Goal: Task Accomplishment & Management: Manage account settings

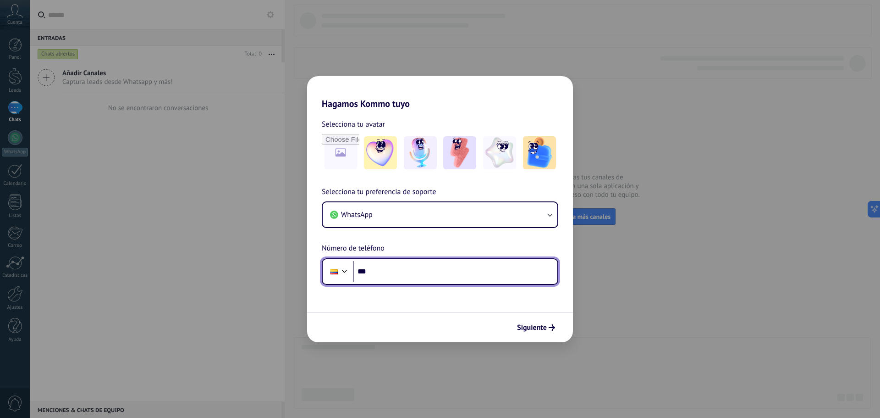
click at [407, 274] on input "***" at bounding box center [455, 271] width 204 height 21
type input "**********"
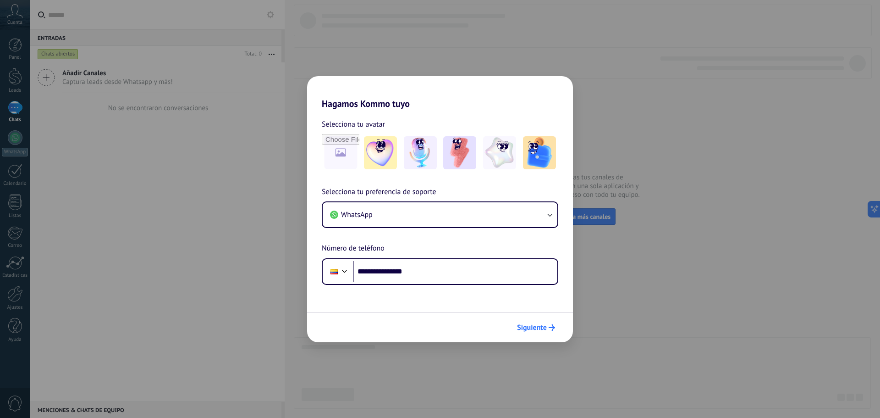
click at [535, 327] on span "Siguiente" at bounding box center [532, 327] width 30 height 6
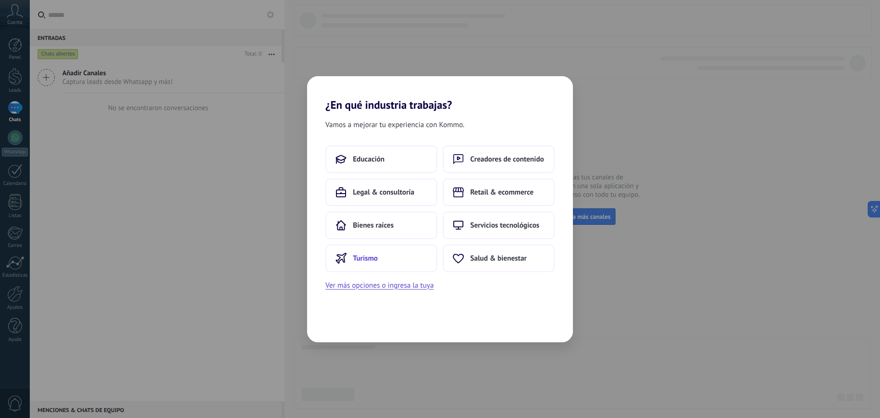
click at [366, 257] on span "Turismo" at bounding box center [365, 257] width 25 height 9
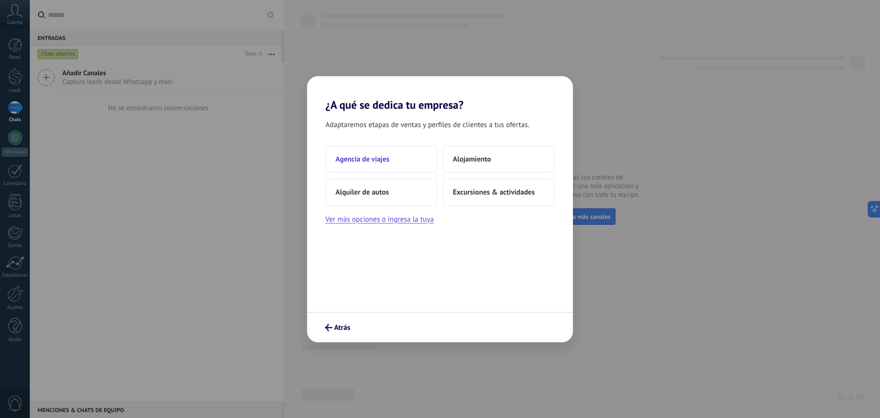
click at [356, 159] on span "Agencia de viajes" at bounding box center [363, 158] width 54 height 9
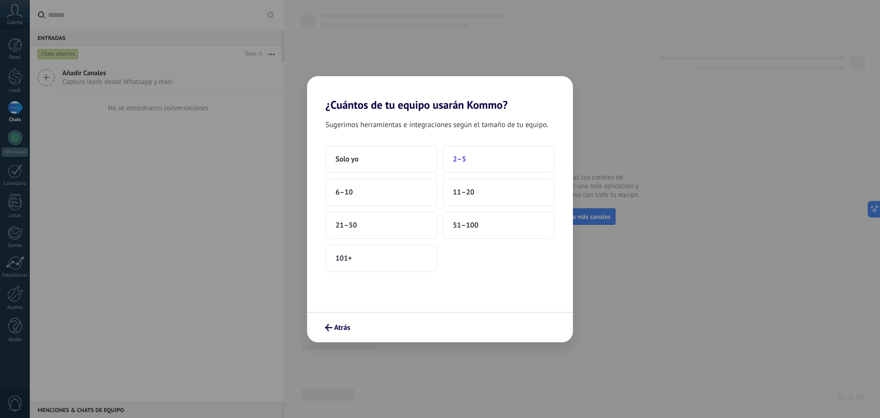
click at [484, 156] on button "2–5" at bounding box center [499, 159] width 112 height 28
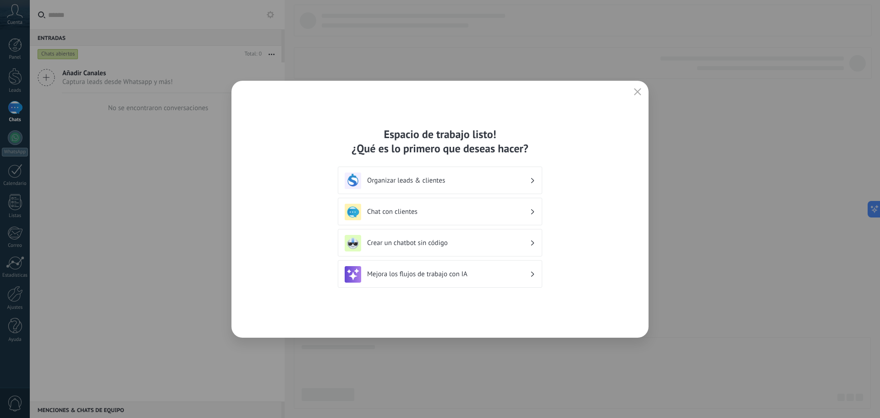
click at [530, 210] on div "Chat con clientes" at bounding box center [440, 212] width 191 height 17
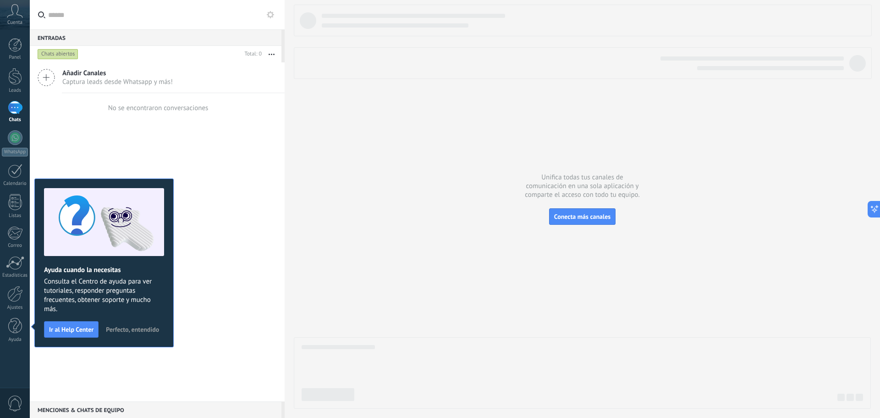
click at [127, 331] on span "Perfecto, entendido" at bounding box center [132, 329] width 53 height 6
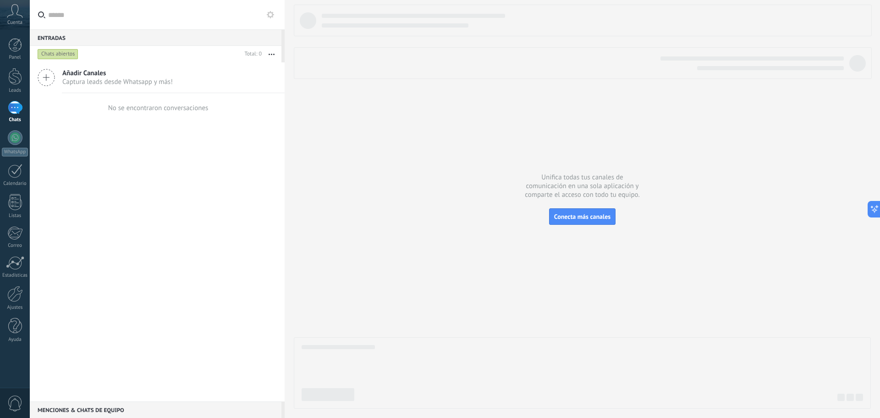
click at [85, 77] on span "Añadir Canales" at bounding box center [117, 73] width 110 height 9
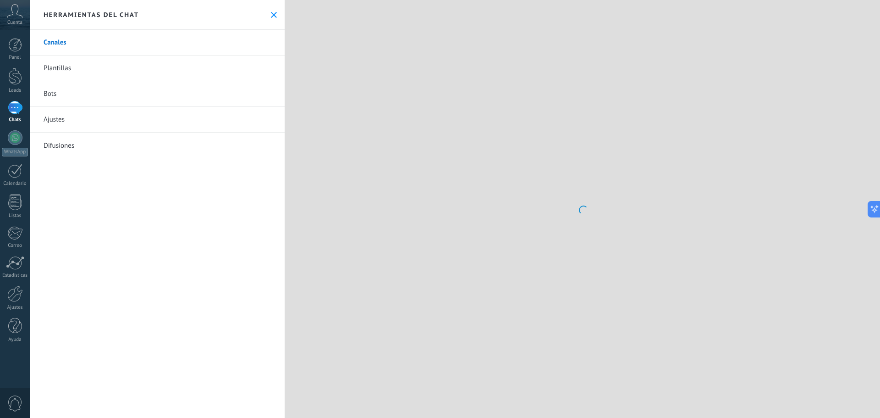
click at [44, 77] on link "Plantillas" at bounding box center [157, 68] width 255 height 26
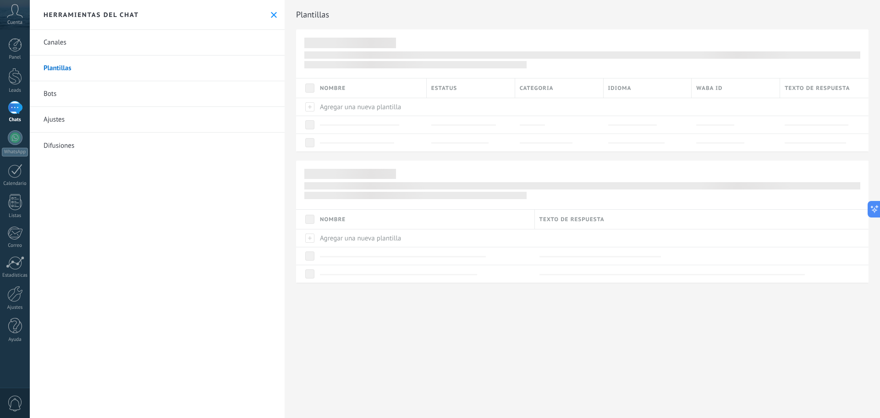
click at [49, 43] on link "Canales" at bounding box center [157, 43] width 255 height 26
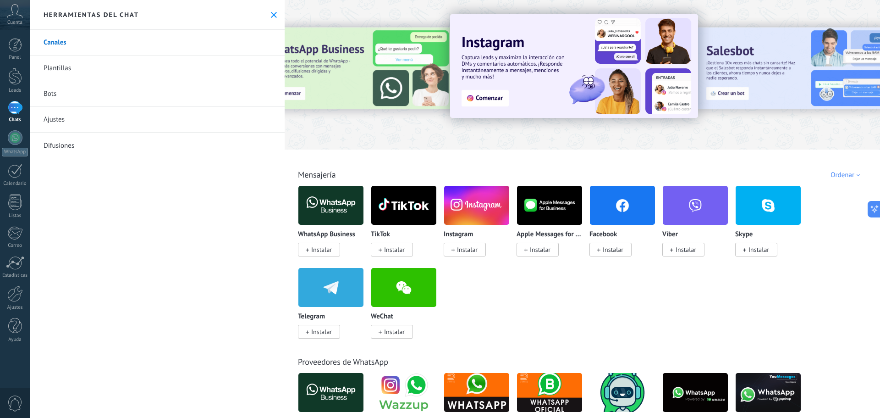
click at [325, 253] on span "Instalar" at bounding box center [321, 249] width 21 height 8
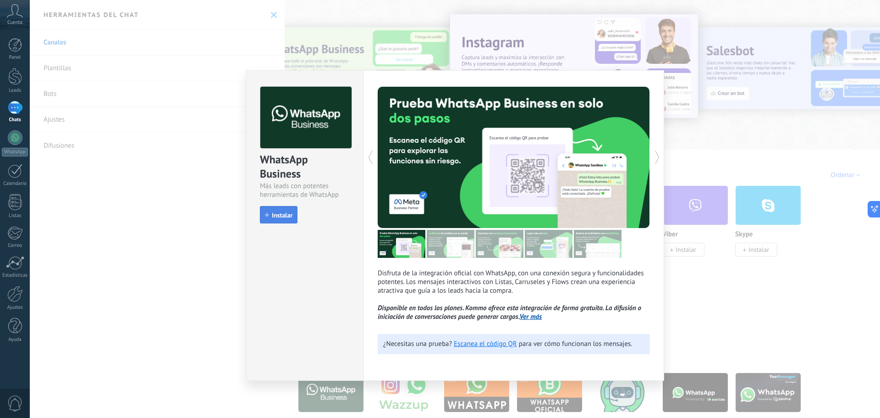
click at [274, 215] on span "Instalar" at bounding box center [282, 215] width 21 height 6
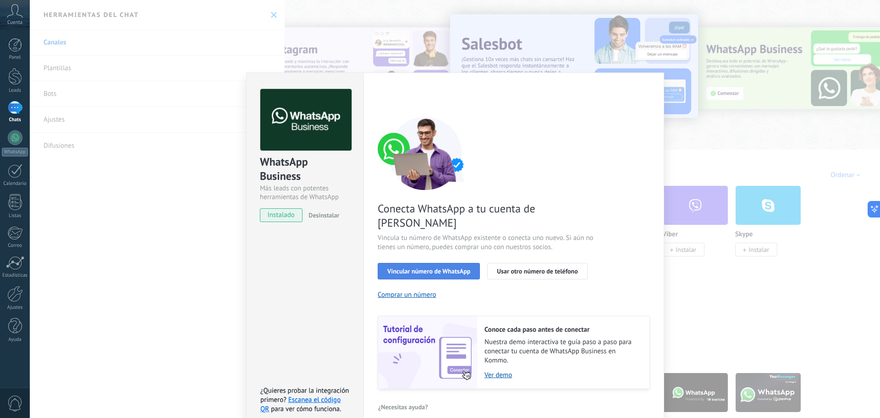
click at [423, 268] on span "Vincular número de WhatsApp" at bounding box center [428, 271] width 83 height 6
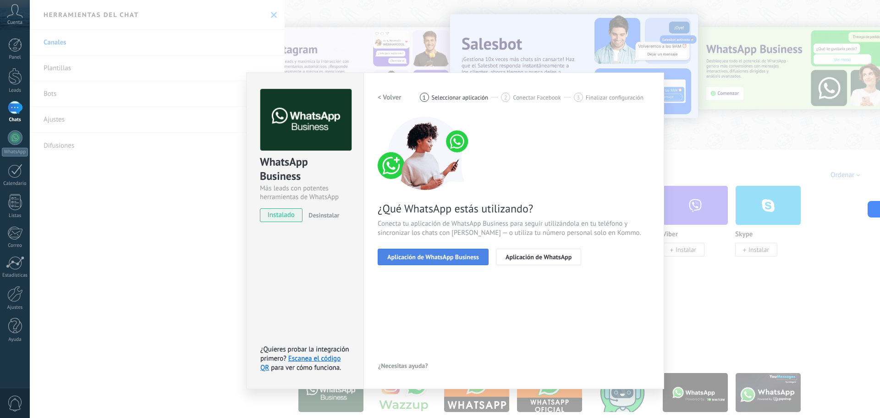
click at [422, 256] on span "Aplicación de WhatsApp Business" at bounding box center [433, 256] width 92 height 6
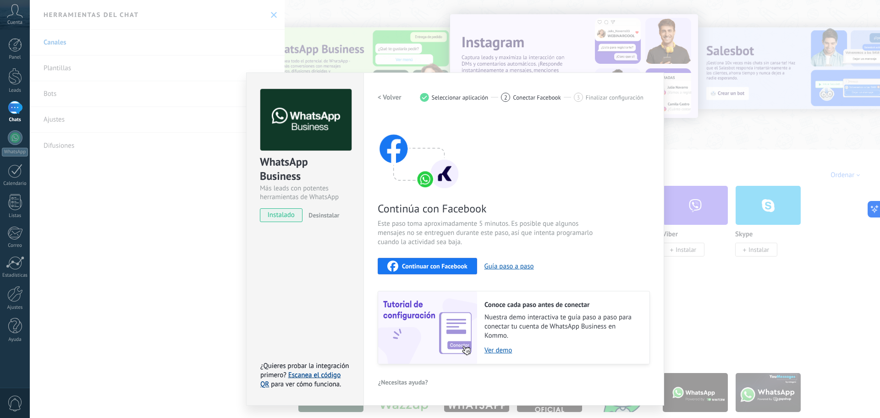
click at [314, 375] on link "Escanea el código QR" at bounding box center [300, 379] width 80 height 18
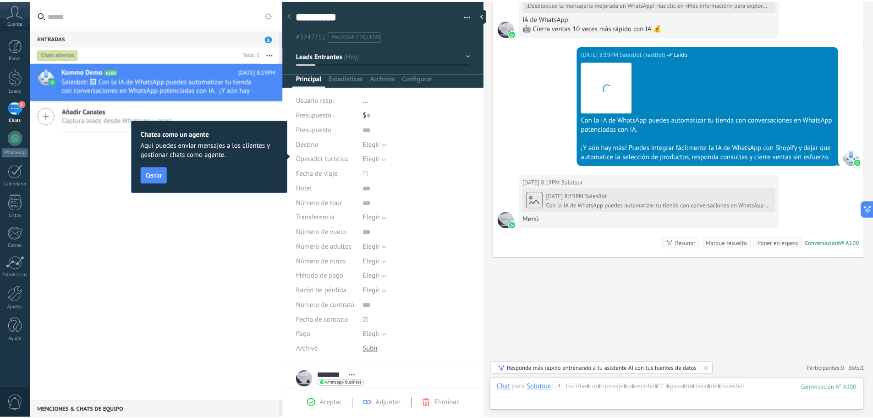
scroll to position [677, 0]
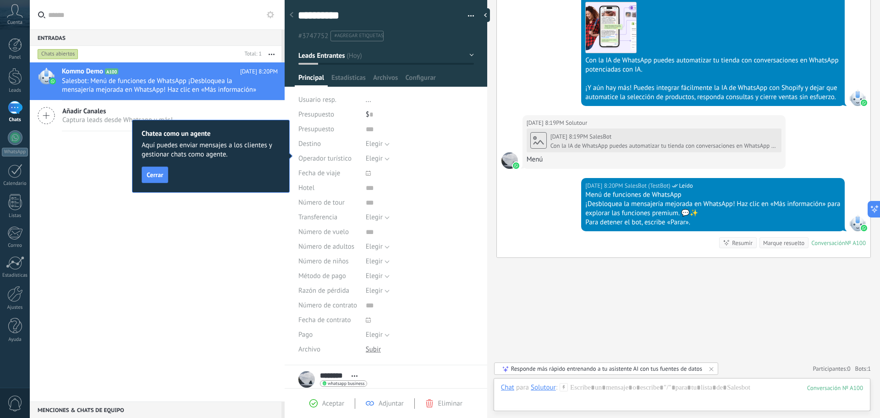
click at [328, 155] on span "Operador turístico" at bounding box center [324, 158] width 53 height 7
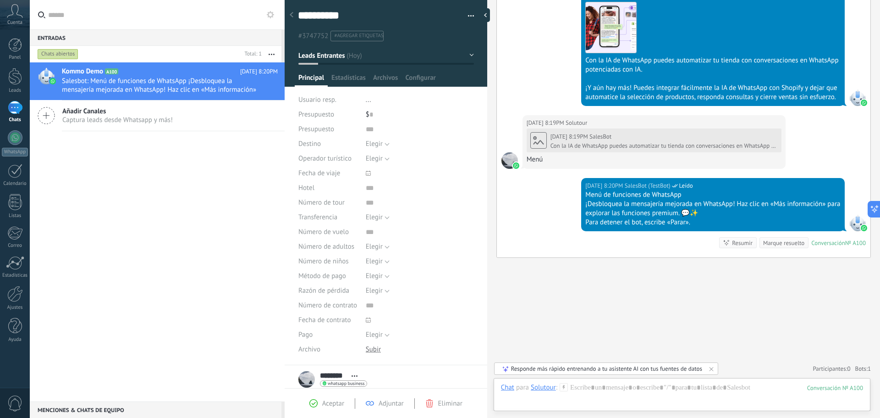
click at [368, 102] on span "..." at bounding box center [369, 99] width 6 height 9
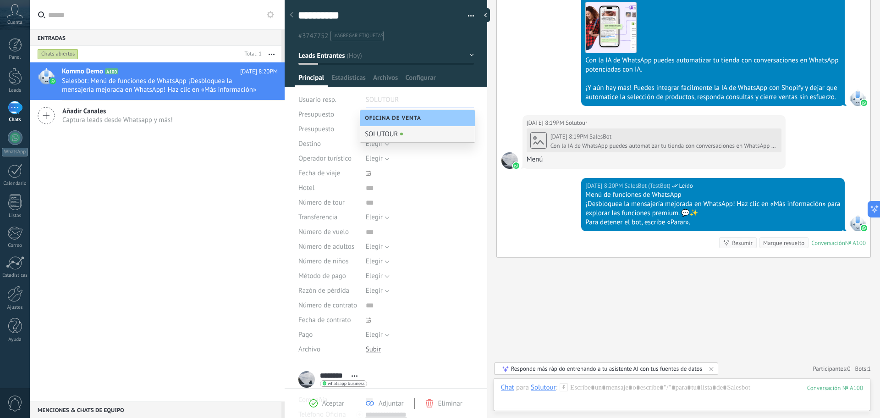
click at [48, 116] on use at bounding box center [46, 115] width 17 height 17
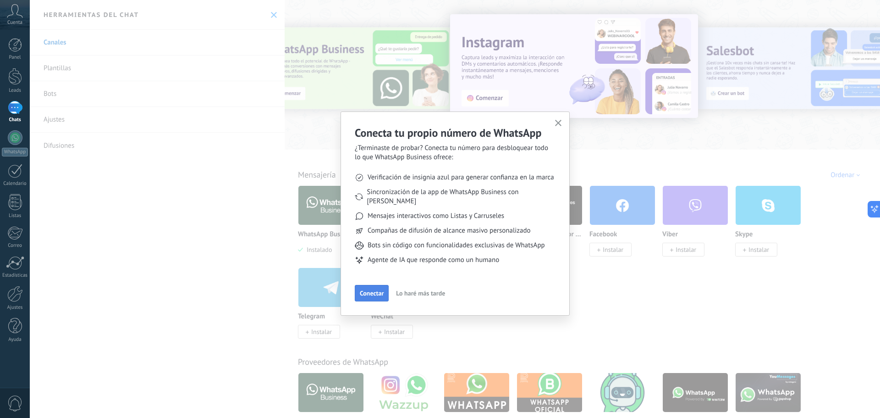
click at [372, 288] on button "Conectar" at bounding box center [372, 293] width 34 height 17
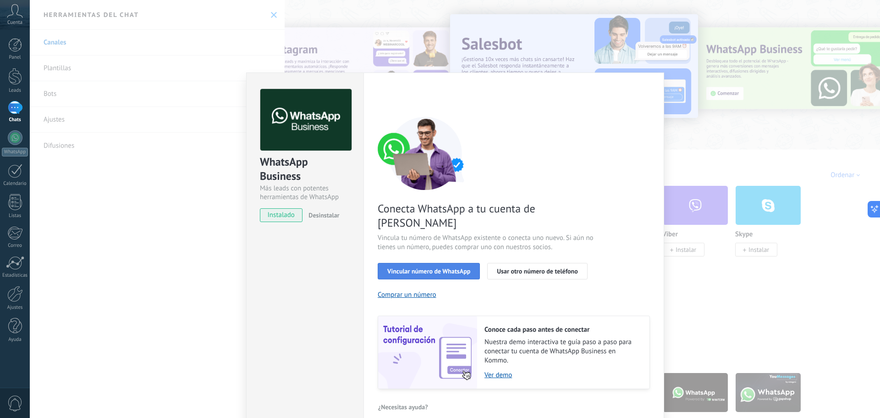
click at [423, 268] on span "Vincular número de WhatsApp" at bounding box center [428, 271] width 83 height 6
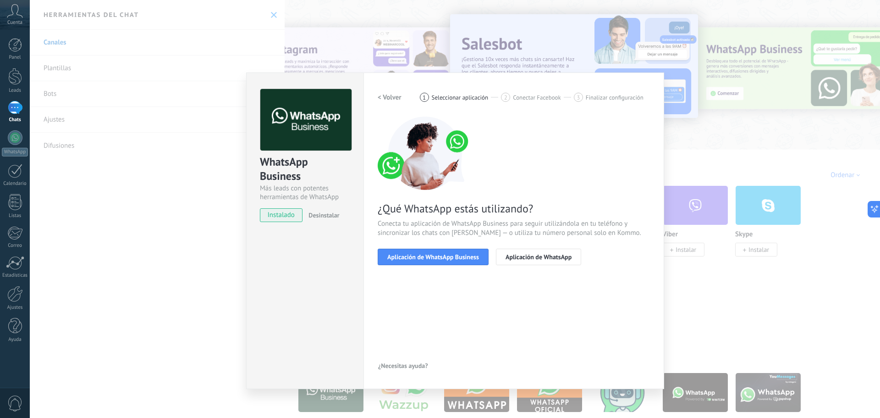
click at [423, 257] on span "Aplicación de WhatsApp Business" at bounding box center [433, 256] width 92 height 6
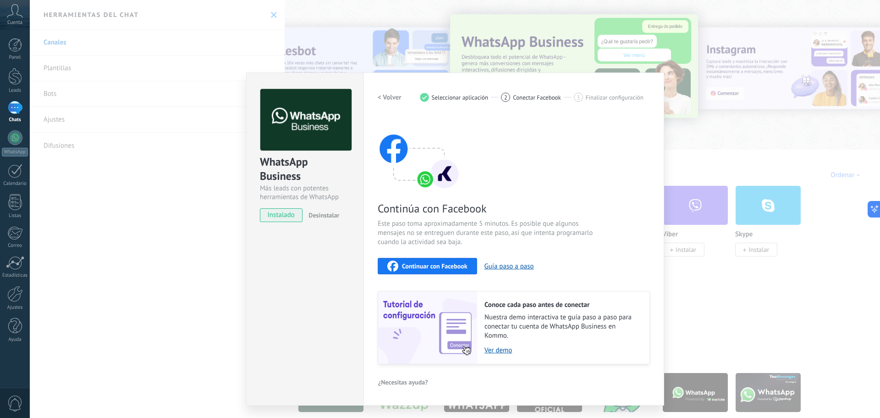
click at [413, 259] on button "Continuar con Facebook" at bounding box center [427, 266] width 99 height 17
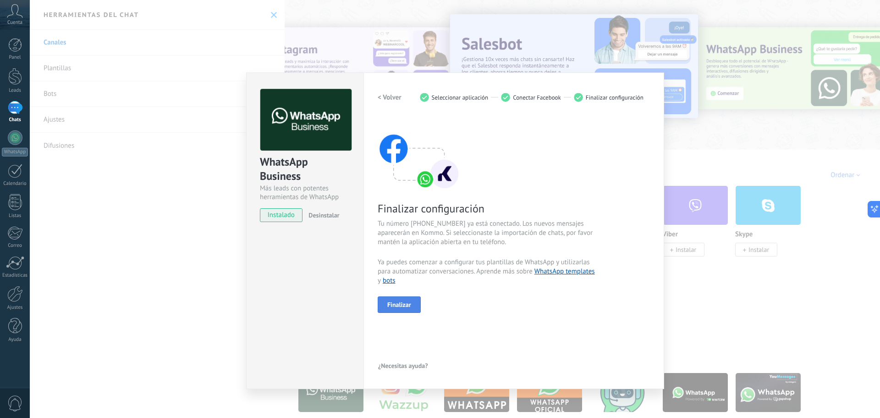
click at [396, 302] on span "Finalizar" at bounding box center [399, 304] width 24 height 6
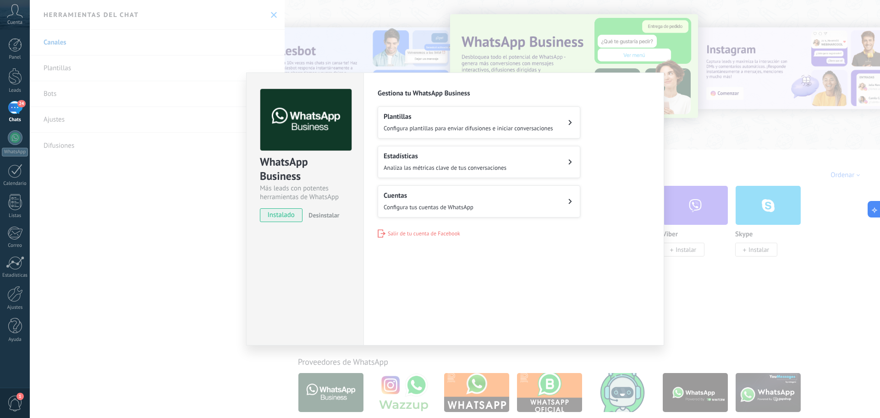
click at [527, 130] on span "Configura plantillas para enviar difusiones e iniciar conversaciones" at bounding box center [469, 128] width 170 height 8
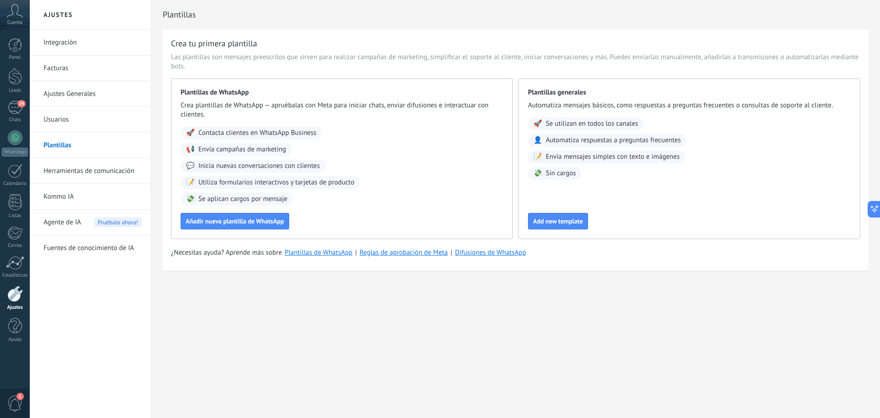
click at [73, 44] on link "Integración" at bounding box center [93, 43] width 98 height 26
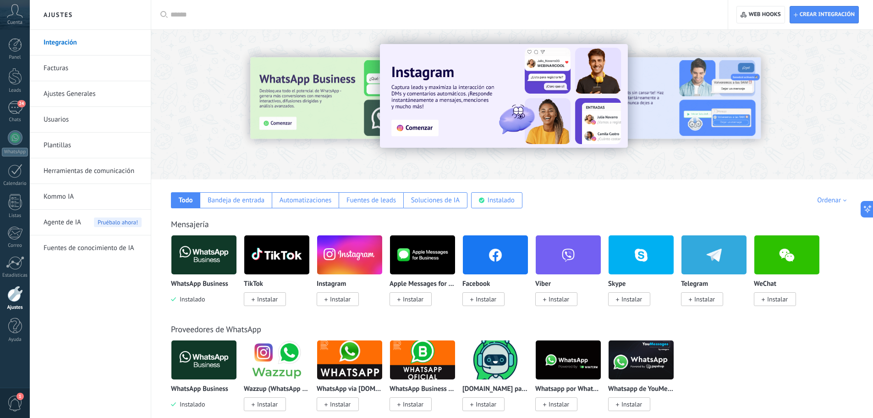
click at [72, 72] on link "Facturas" at bounding box center [93, 68] width 98 height 26
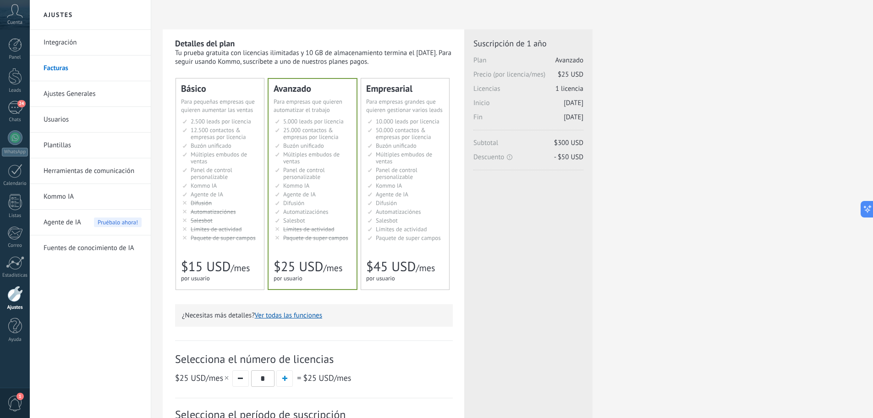
click at [71, 94] on link "Ajustes Generales" at bounding box center [93, 94] width 98 height 26
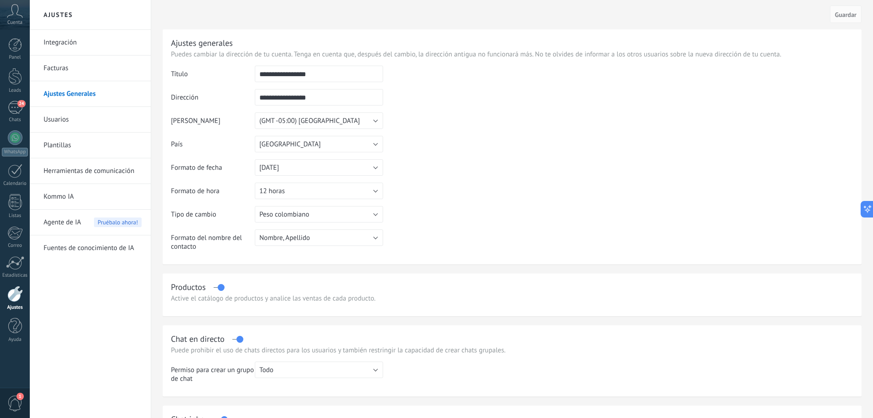
click at [59, 121] on link "Usuarios" at bounding box center [93, 120] width 98 height 26
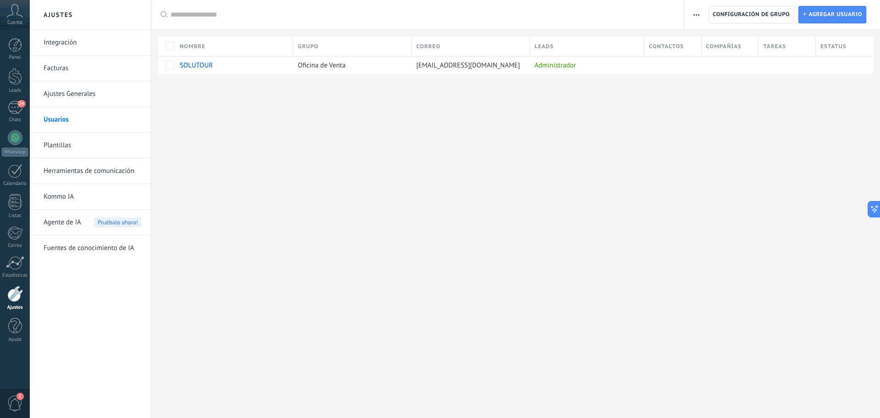
click at [57, 141] on link "Plantillas" at bounding box center [93, 145] width 98 height 26
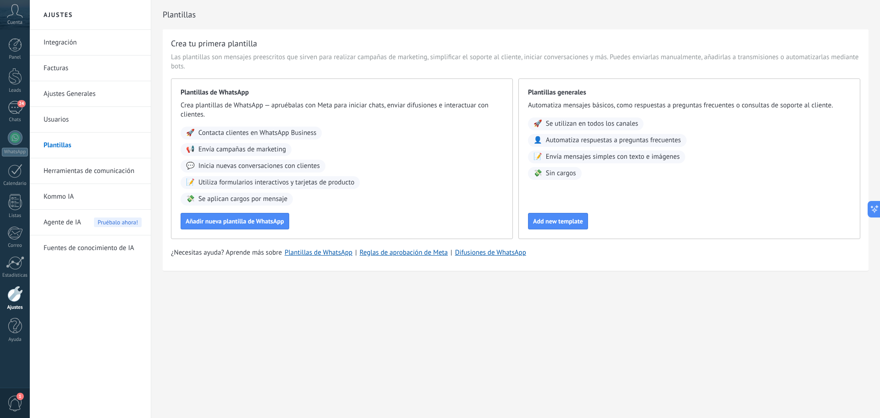
click at [53, 167] on link "Herramientas de comunicación" at bounding box center [93, 171] width 98 height 26
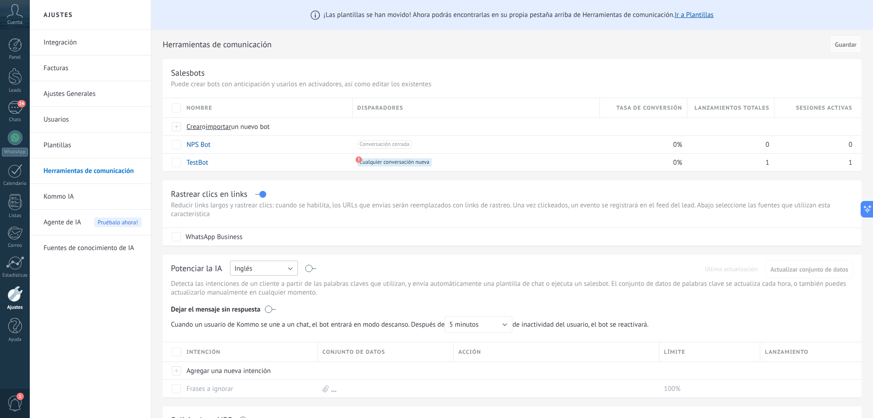
click at [278, 263] on button "Inglés" at bounding box center [264, 267] width 68 height 15
click at [271, 298] on span "Español" at bounding box center [260, 300] width 70 height 9
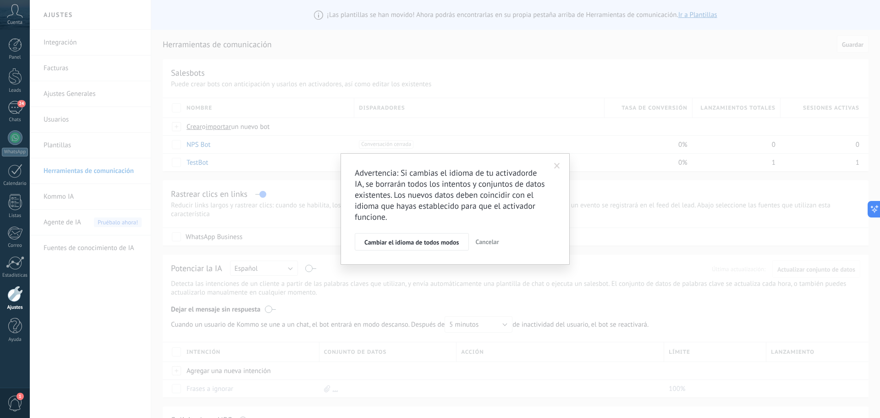
click at [498, 241] on span "Cancelar" at bounding box center [487, 241] width 23 height 8
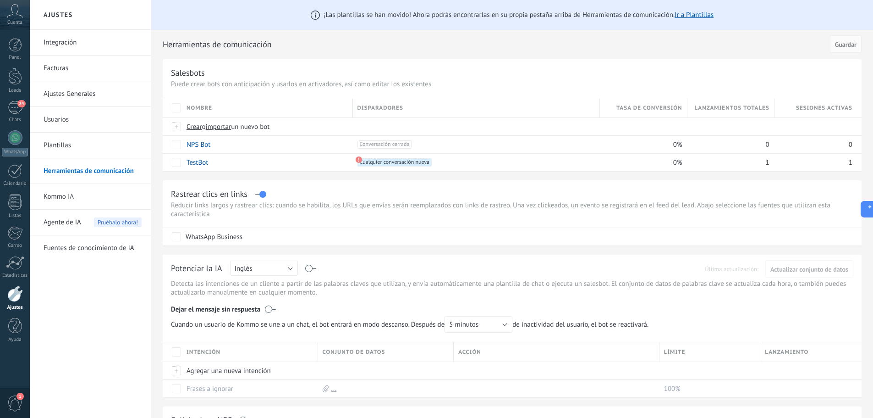
click at [73, 198] on link "Kommo IA" at bounding box center [93, 197] width 98 height 26
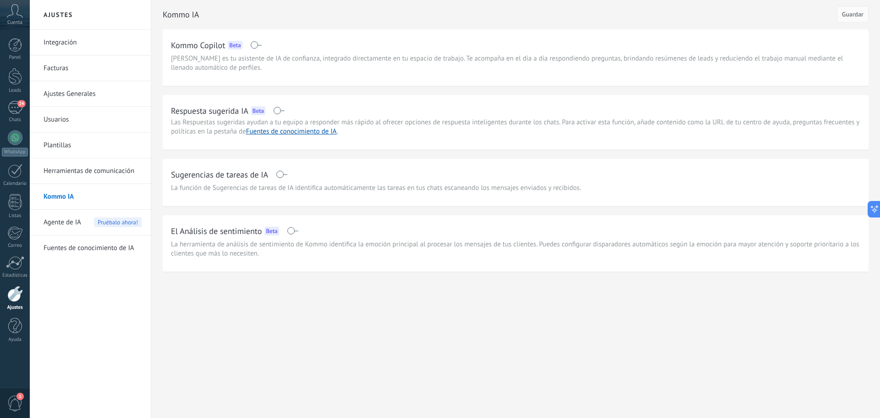
click at [80, 142] on link "Plantillas" at bounding box center [93, 145] width 98 height 26
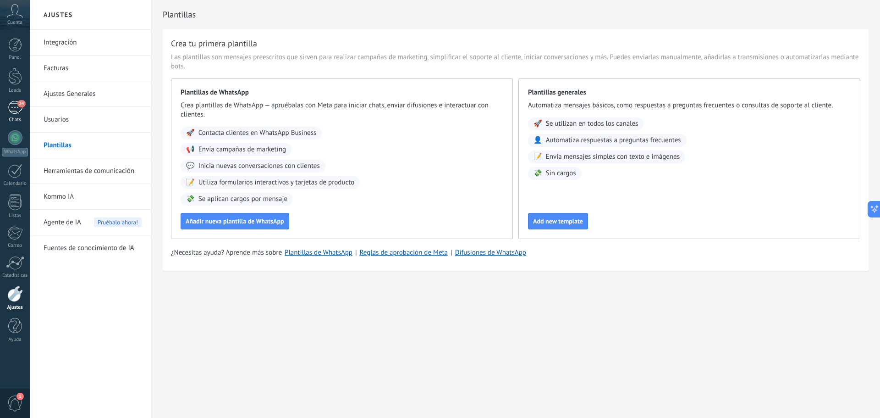
click at [13, 109] on div "24" at bounding box center [15, 107] width 15 height 13
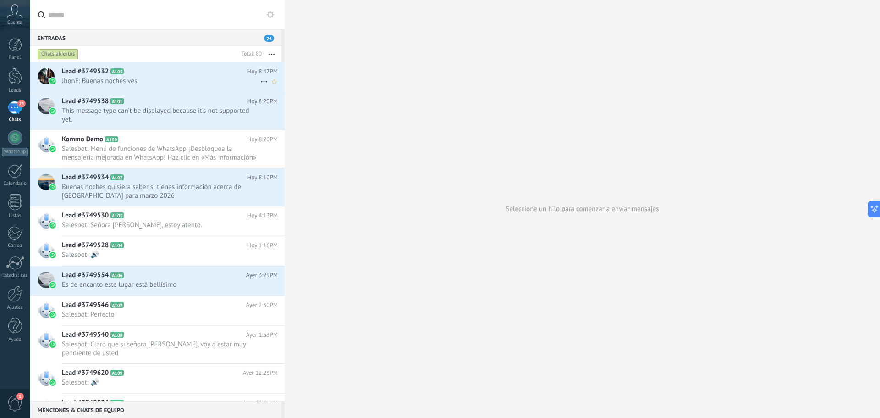
click at [166, 79] on span "JhonF: Buenas noches ves" at bounding box center [161, 81] width 198 height 9
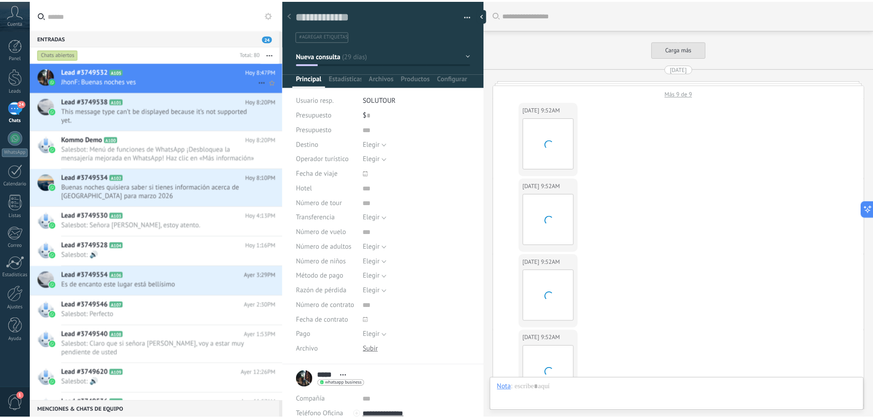
scroll to position [2138, 0]
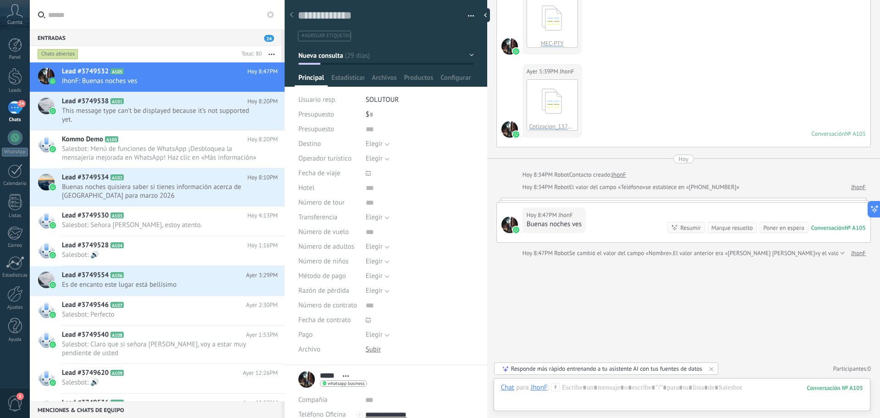
click at [625, 370] on div "Responde más rápido entrenando a tu asistente AI con tus fuentes de datos" at bounding box center [606, 368] width 191 height 8
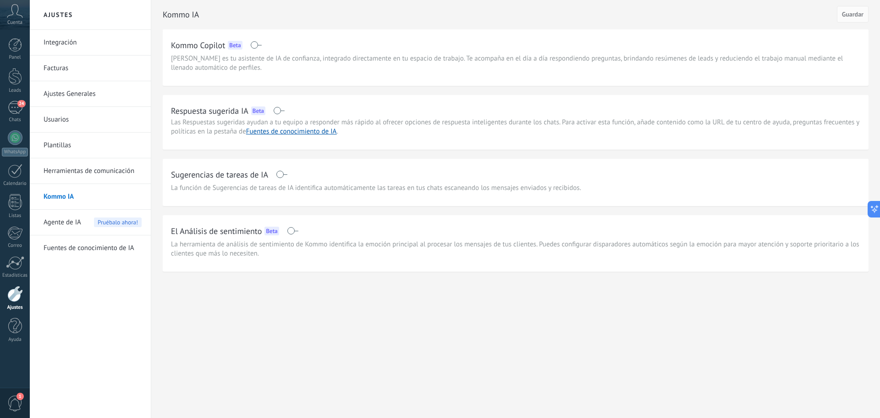
click at [60, 45] on link "Integración" at bounding box center [93, 43] width 98 height 26
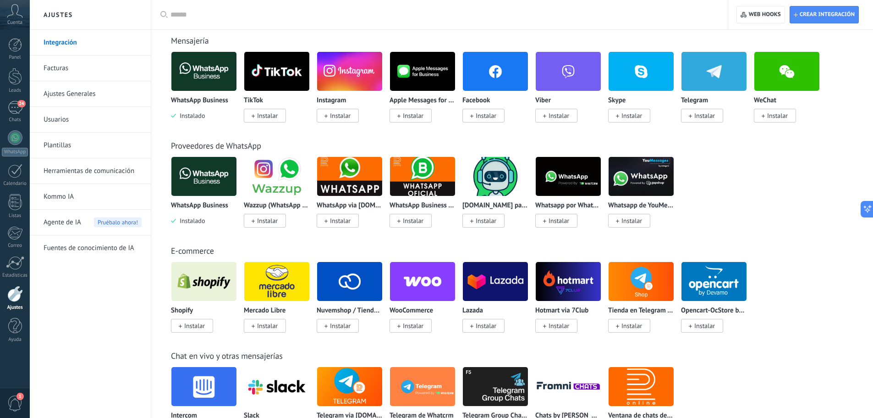
scroll to position [138, 0]
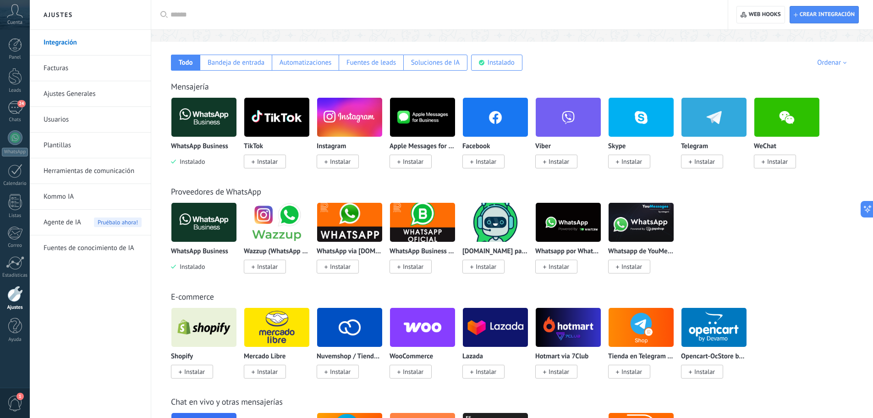
click at [60, 70] on link "Facturas" at bounding box center [93, 68] width 98 height 26
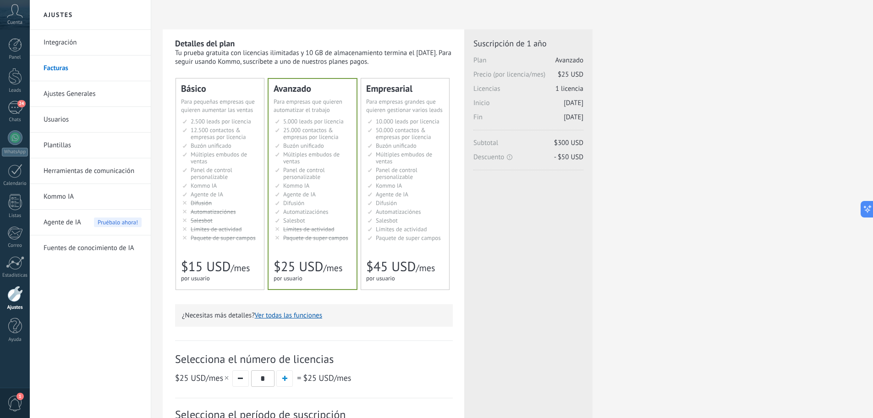
click at [63, 71] on link "Facturas" at bounding box center [93, 68] width 98 height 26
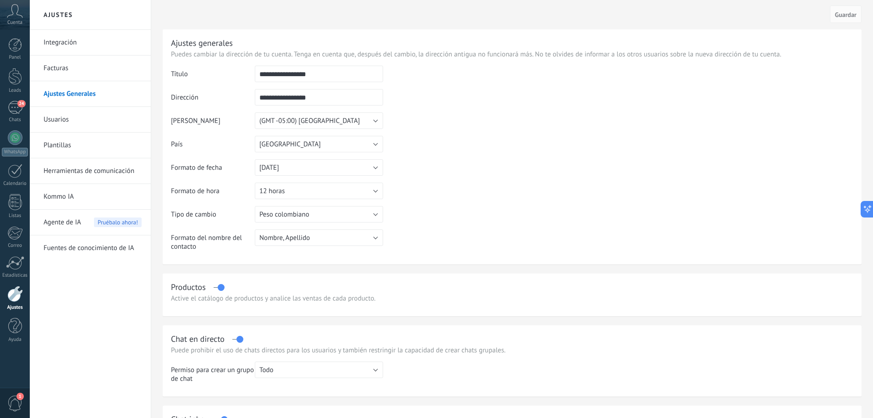
click at [67, 117] on link "Usuarios" at bounding box center [93, 120] width 98 height 26
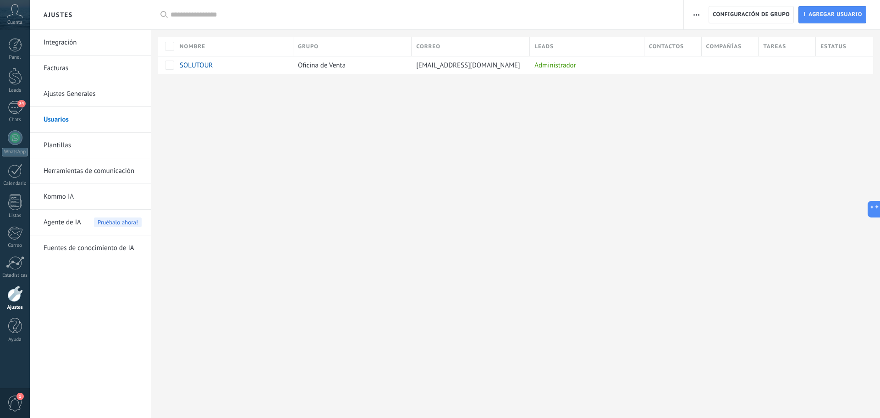
click at [64, 146] on link "Plantillas" at bounding box center [93, 145] width 98 height 26
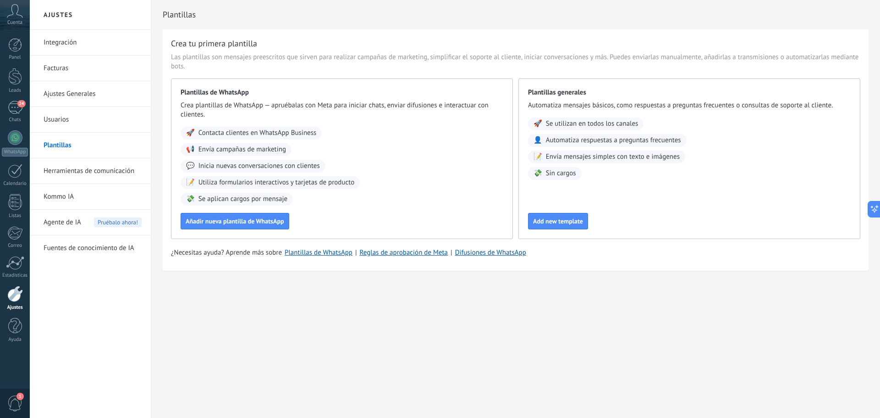
click at [81, 175] on link "Herramientas de comunicación" at bounding box center [93, 171] width 98 height 26
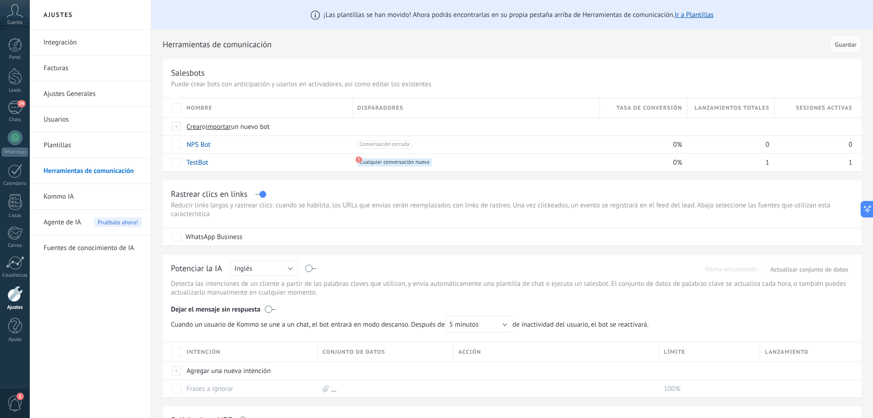
click at [67, 200] on link "Kommo IA" at bounding box center [93, 197] width 98 height 26
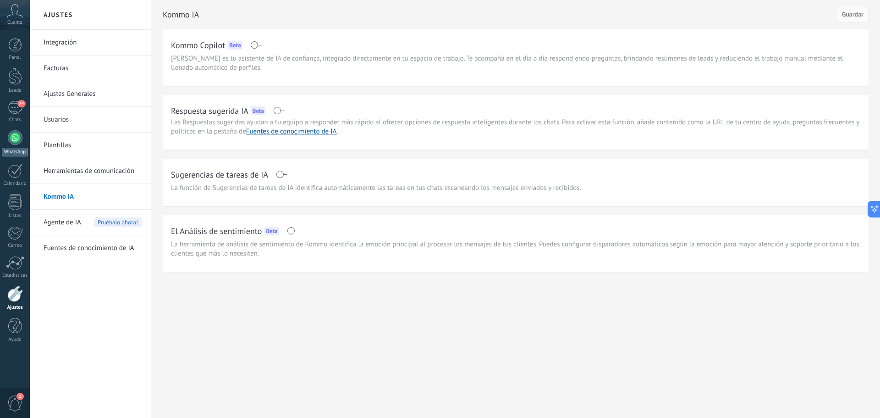
click at [11, 136] on div at bounding box center [15, 137] width 15 height 15
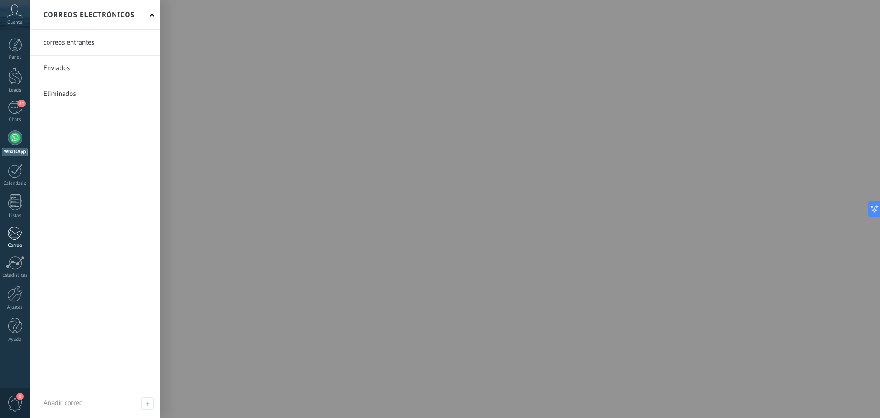
click at [13, 230] on div at bounding box center [14, 233] width 15 height 14
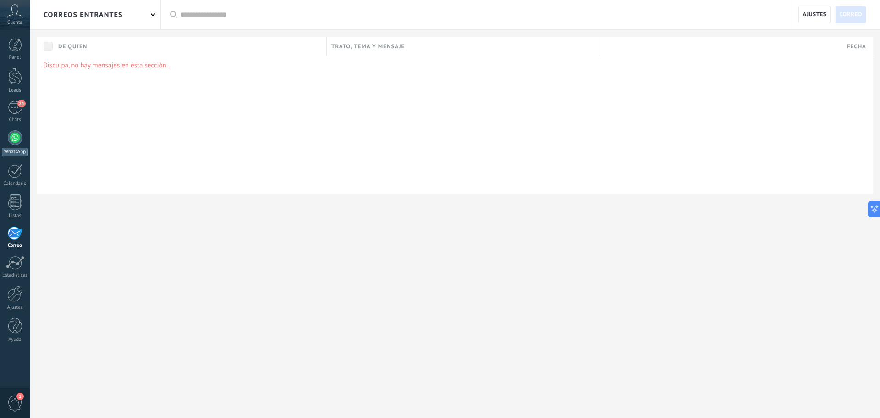
click at [15, 139] on div at bounding box center [15, 137] width 15 height 15
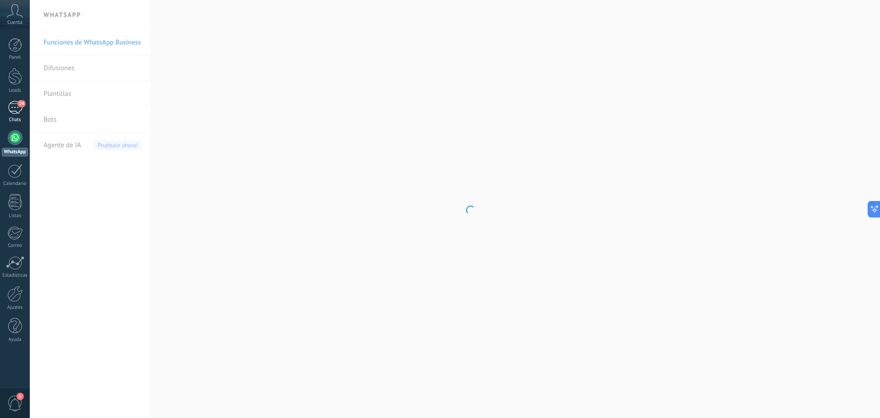
click at [16, 107] on div "24" at bounding box center [15, 107] width 15 height 13
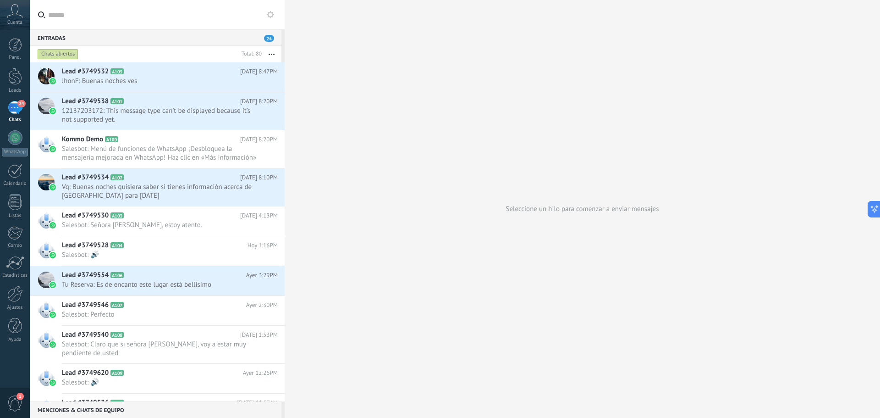
click at [18, 9] on icon at bounding box center [15, 11] width 16 height 14
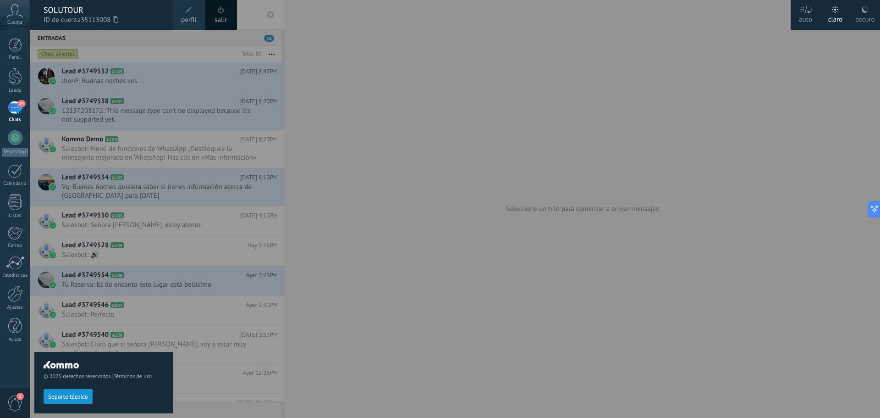
click at [333, 21] on div at bounding box center [470, 209] width 880 height 418
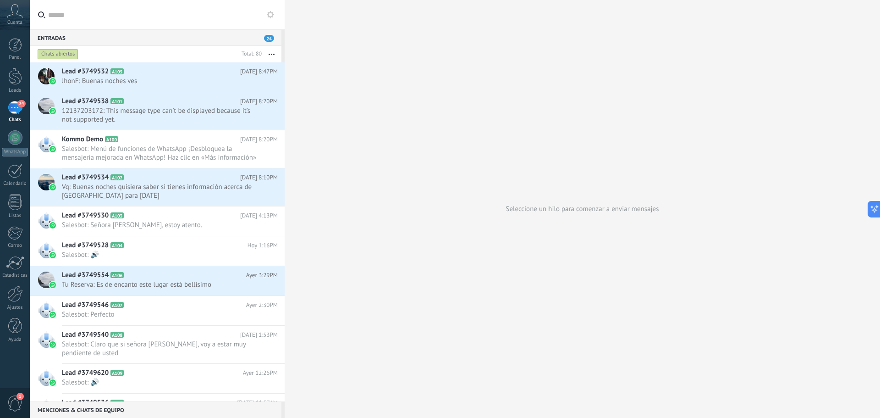
click at [11, 113] on div "24" at bounding box center [15, 107] width 15 height 13
click at [13, 137] on div at bounding box center [15, 137] width 15 height 15
